Goal: Transaction & Acquisition: Download file/media

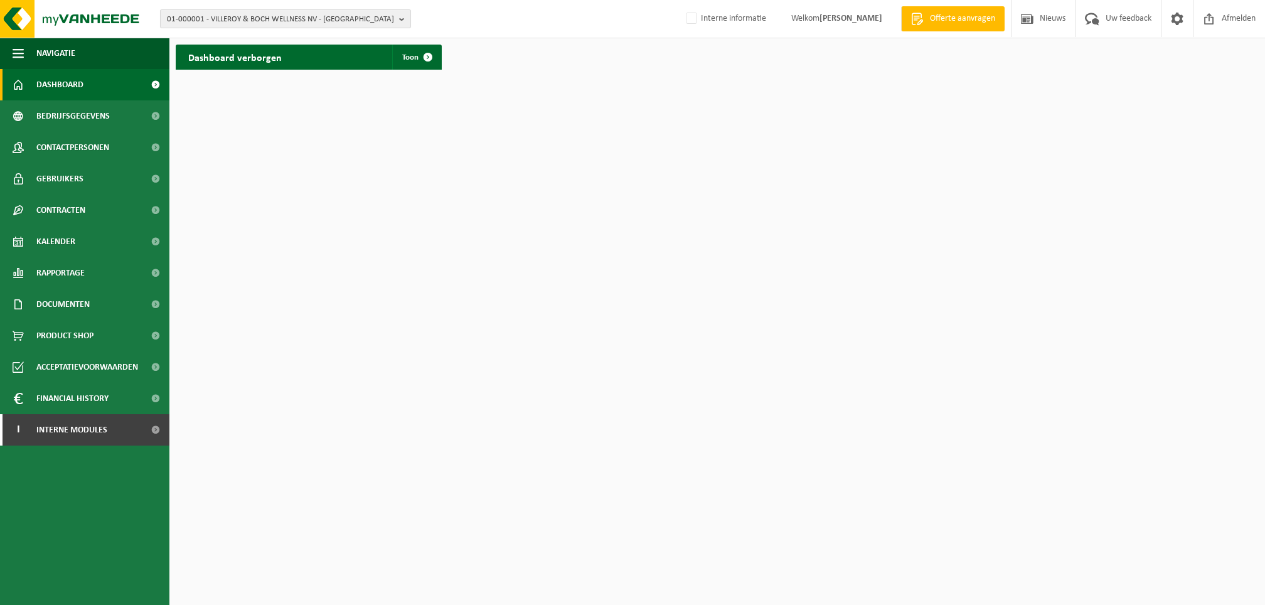
click at [219, 19] on span "01-000001 - VILLEROY & BOCH WELLNESS NV - ROESELARE" at bounding box center [280, 19] width 227 height 19
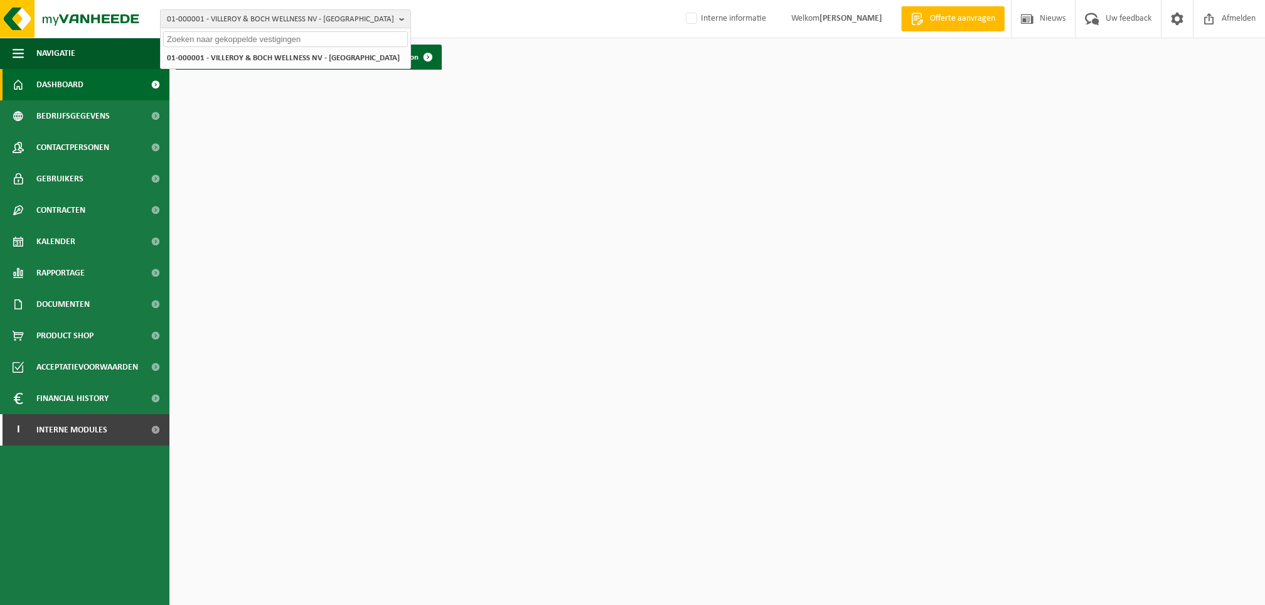
click at [223, 39] on input "text" at bounding box center [285, 39] width 245 height 16
paste input "10-855056"
type input "10-855056"
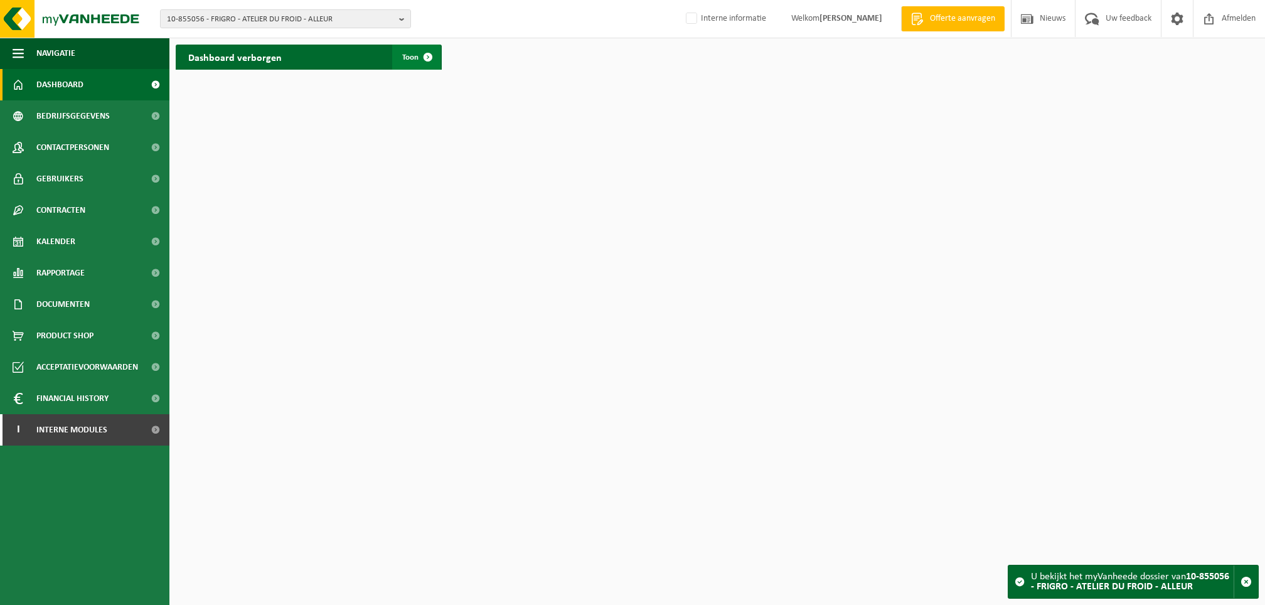
click at [423, 56] on span at bounding box center [427, 57] width 25 height 25
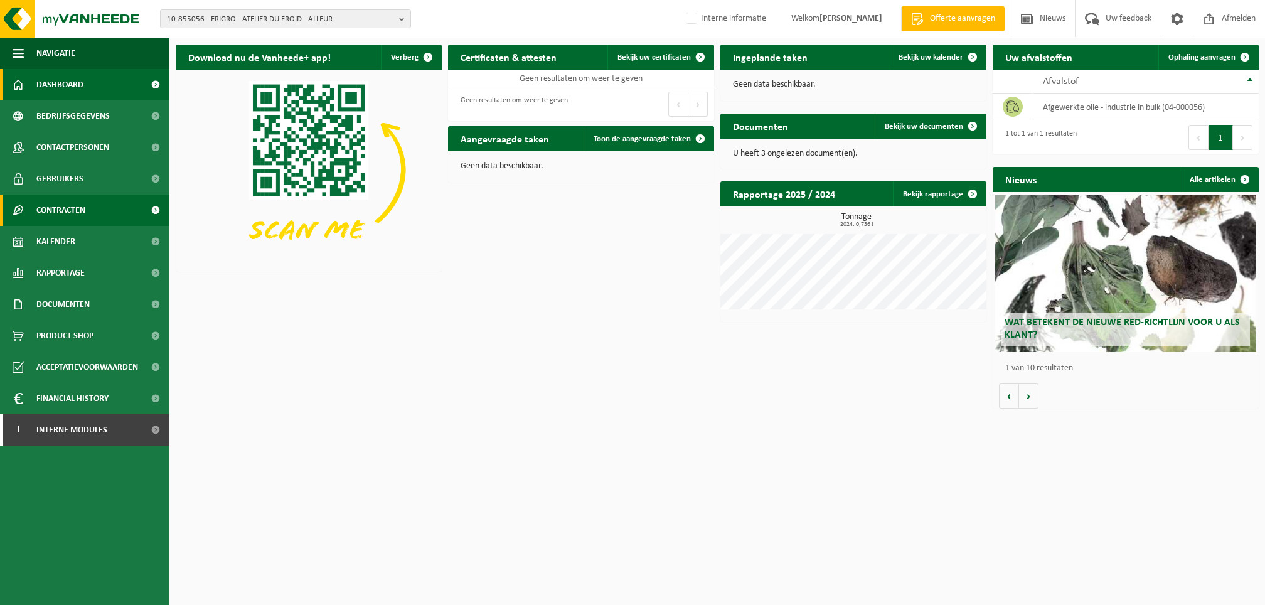
click at [149, 208] on span at bounding box center [155, 209] width 28 height 31
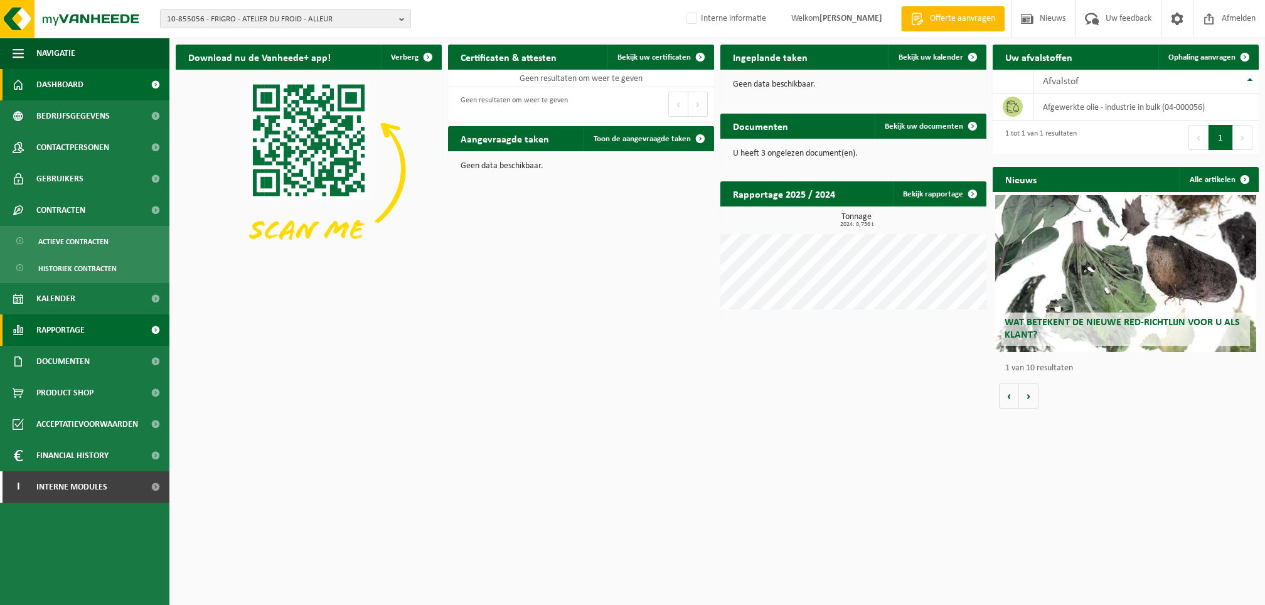
click at [149, 328] on span at bounding box center [155, 329] width 28 height 31
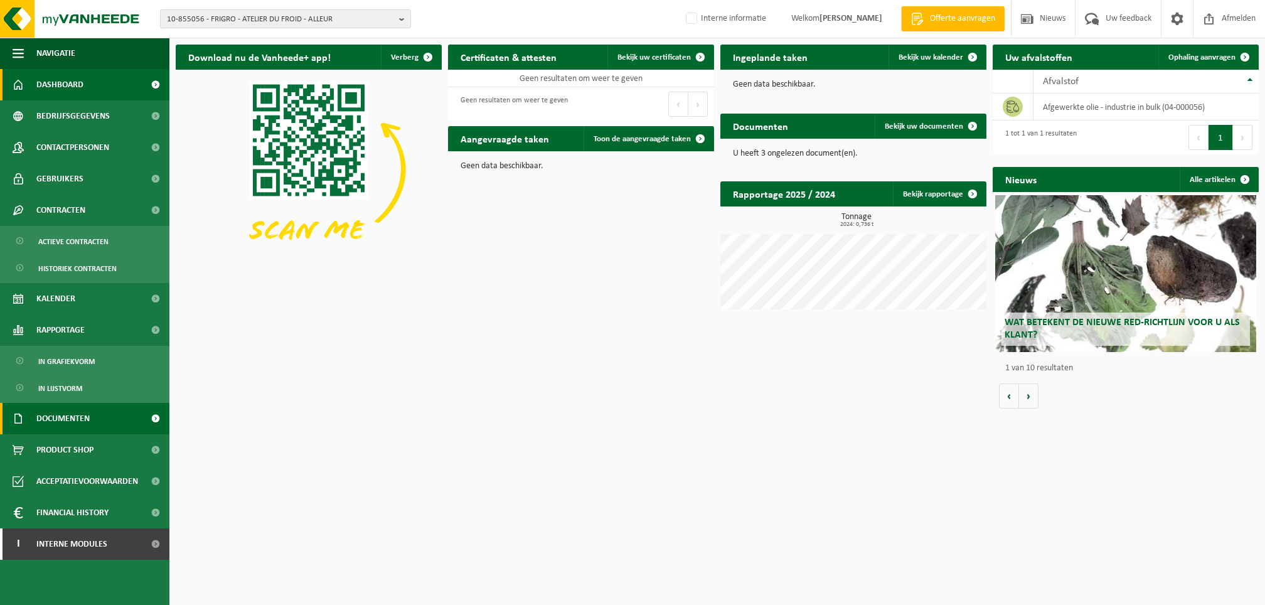
click at [147, 413] on span at bounding box center [155, 418] width 28 height 31
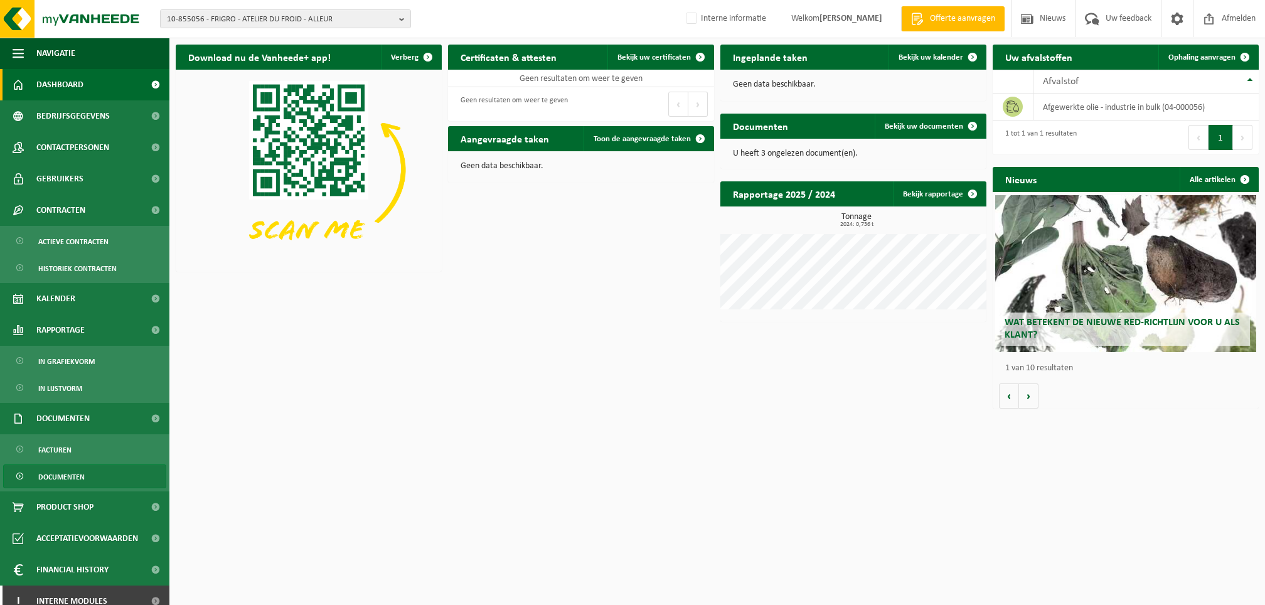
click at [72, 481] on span "Documenten" at bounding box center [61, 477] width 46 height 24
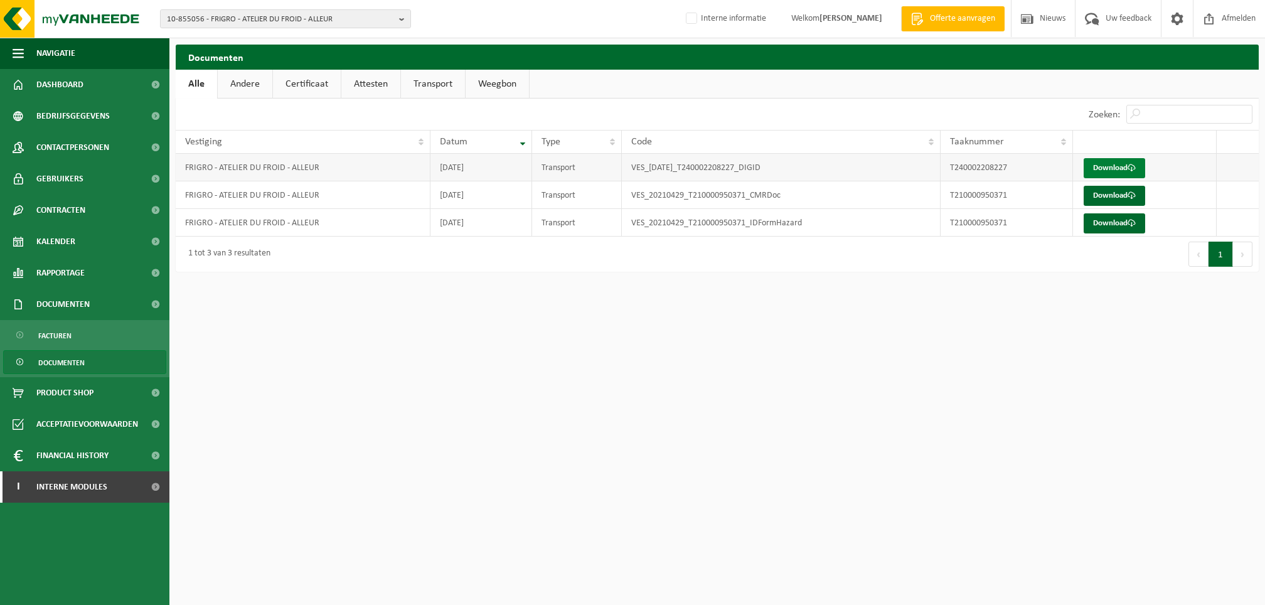
click at [1112, 166] on link "Download" at bounding box center [1113, 168] width 61 height 20
